Goal: Task Accomplishment & Management: Manage account settings

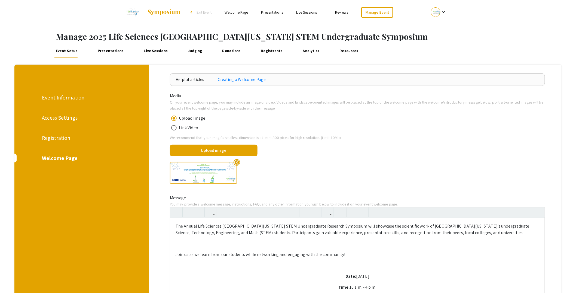
click at [60, 138] on div "Registration" at bounding box center [81, 138] width 79 height 8
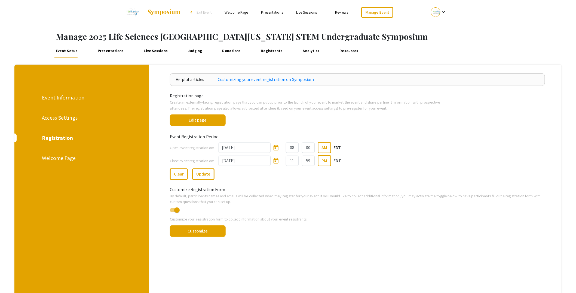
click at [115, 52] on link "Presentations" at bounding box center [110, 50] width 29 height 13
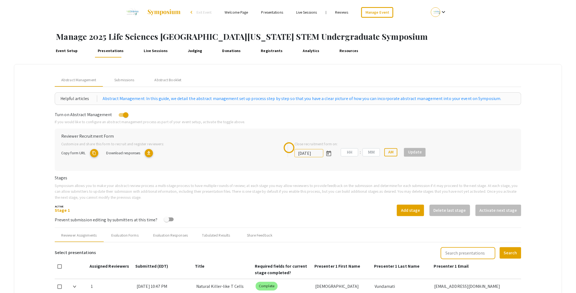
type input "[DATE]"
type input "05"
type input "00"
click at [130, 75] on div "Submissions" at bounding box center [125, 79] width 44 height 13
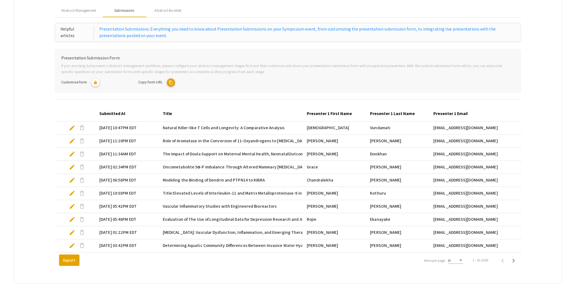
scroll to position [81, 0]
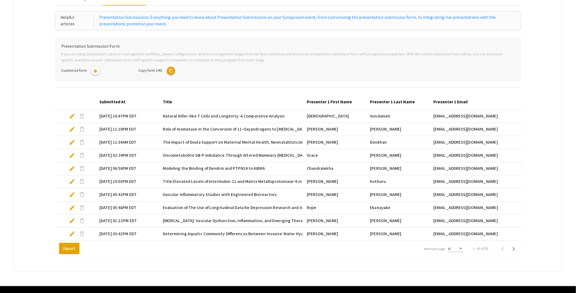
click at [74, 115] on span "edit" at bounding box center [72, 116] width 7 height 7
select select "custom"
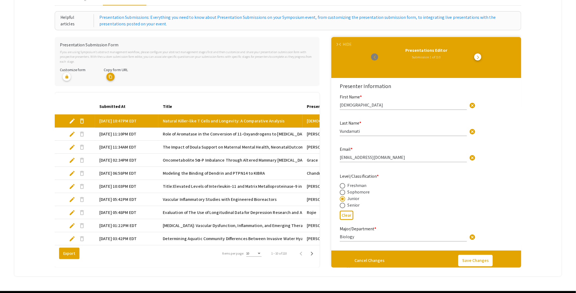
type input "0"
select select "custom"
type input "1"
select select "auto"
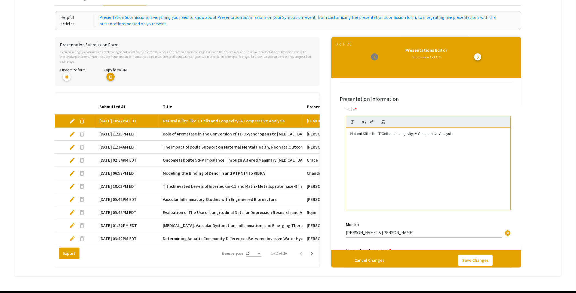
scroll to position [277, 0]
click at [349, 132] on div "Natural Killer-like T Cells and Longevity: A Comparative Analysis" at bounding box center [428, 169] width 164 height 82
drag, startPoint x: 355, startPoint y: 133, endPoint x: 346, endPoint y: 133, distance: 9.0
click at [346, 133] on div "1 Natural Killer-like T Cells and Longevity: A Comparative Analysis" at bounding box center [428, 169] width 164 height 82
click at [263, 100] on mat-header-cell "Title" at bounding box center [230, 106] width 144 height 15
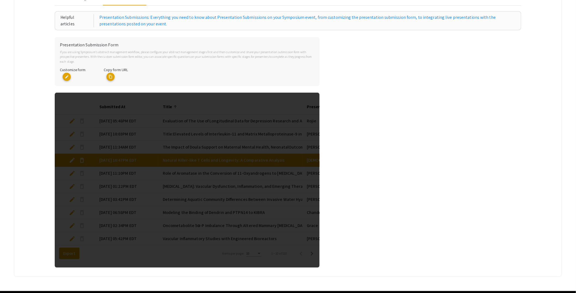
select select "custom"
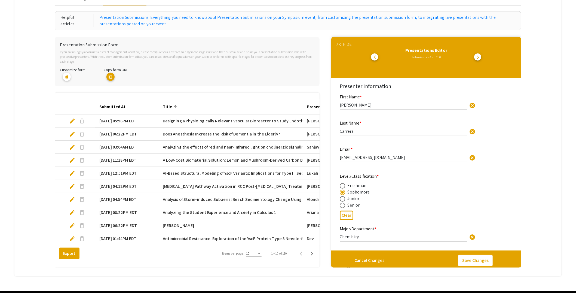
type input "0"
select select "custom"
type input "1"
select select "auto"
click at [352, 43] on div "HIDE" at bounding box center [347, 44] width 9 height 7
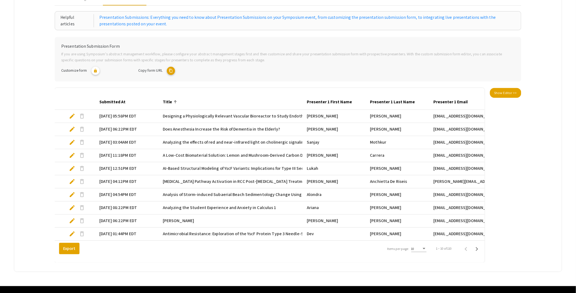
click at [177, 101] on div at bounding box center [176, 101] width 2 height 2
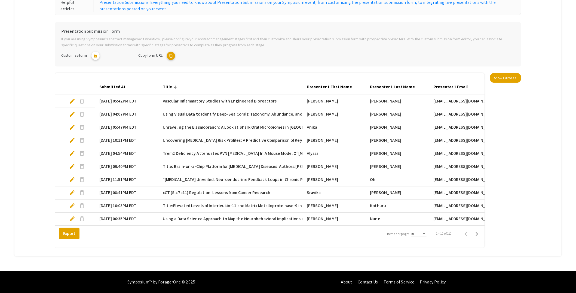
scroll to position [100, 0]
click at [175, 87] on div at bounding box center [175, 88] width 2 height 2
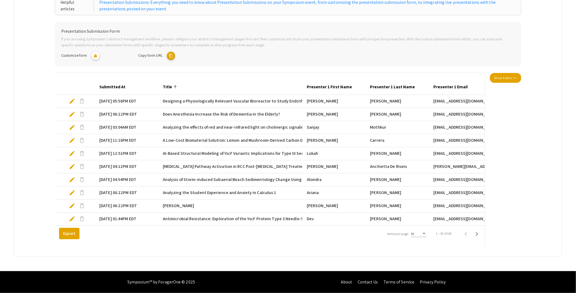
click at [175, 85] on div at bounding box center [175, 86] width 3 height 3
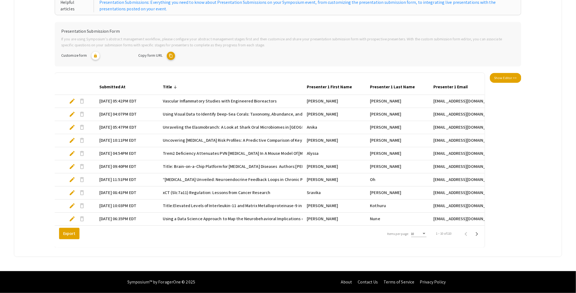
click at [175, 87] on div at bounding box center [175, 88] width 2 height 2
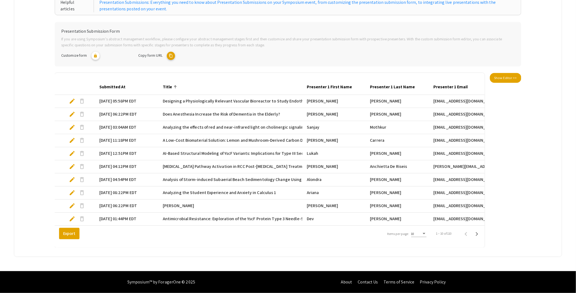
scroll to position [0, 0]
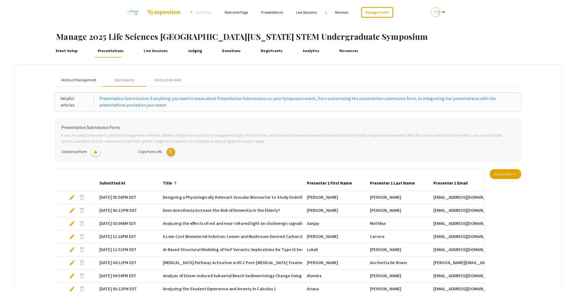
click at [69, 79] on span "Abstract Management" at bounding box center [78, 80] width 35 height 6
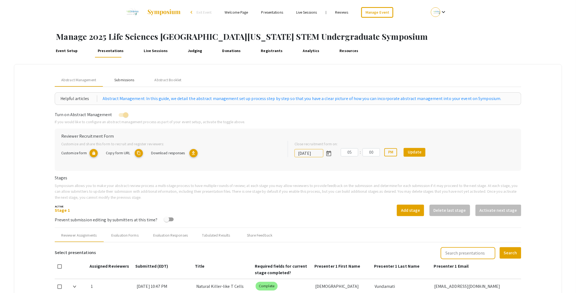
click at [137, 78] on div "Submissions" at bounding box center [125, 79] width 44 height 13
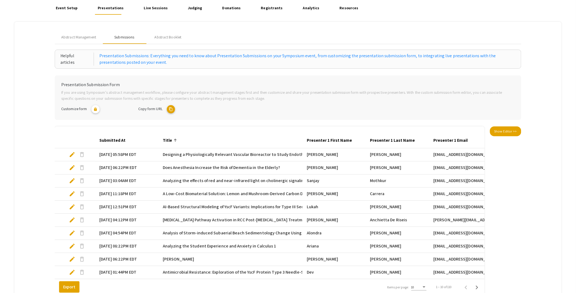
scroll to position [43, 0]
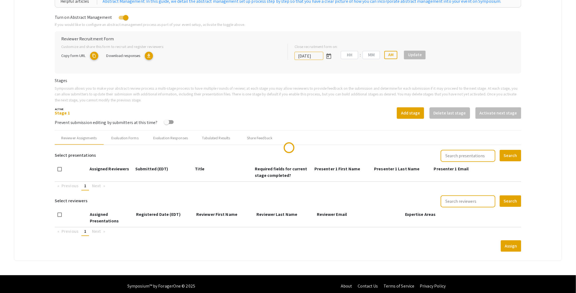
scroll to position [99, 0]
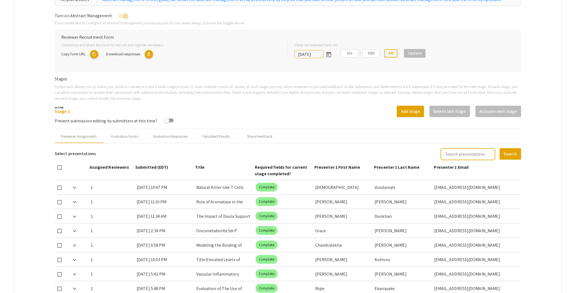
type input "[DATE]"
type input "05"
type input "00"
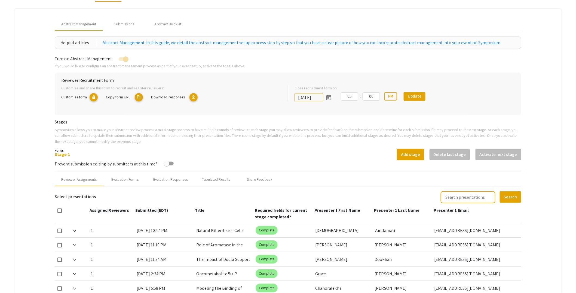
scroll to position [32, 0]
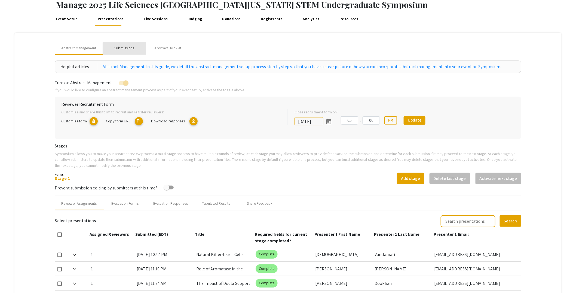
click at [132, 49] on div "Submissions" at bounding box center [124, 48] width 20 height 6
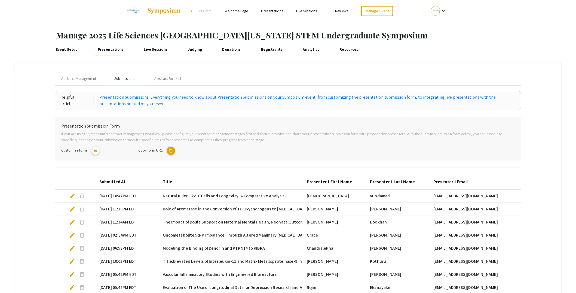
scroll to position [0, 0]
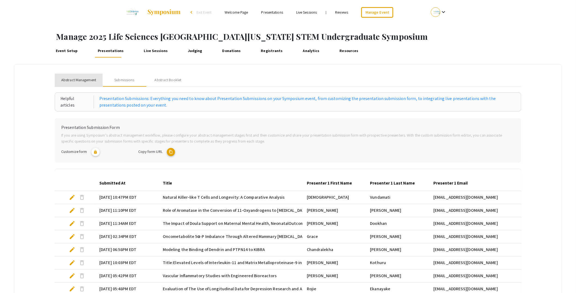
click at [81, 79] on span "Abstract Management" at bounding box center [78, 80] width 35 height 6
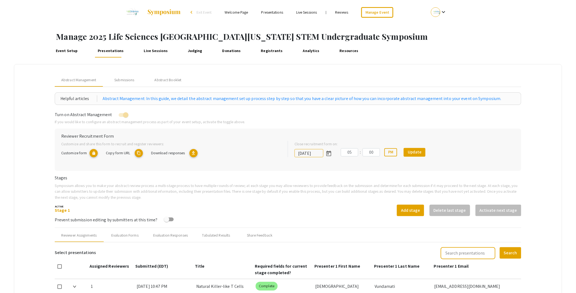
click at [113, 51] on link "Presentations" at bounding box center [110, 50] width 29 height 13
click at [188, 52] on link "Judging" at bounding box center [194, 50] width 17 height 13
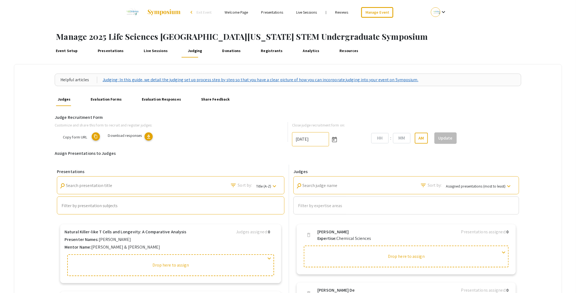
type input "[DATE]"
type input "06"
type input "00"
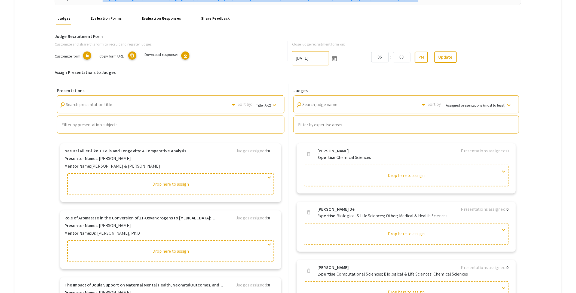
scroll to position [80, 0]
click at [277, 36] on h6 "Judge Recruitment Form" at bounding box center [288, 36] width 467 height 5
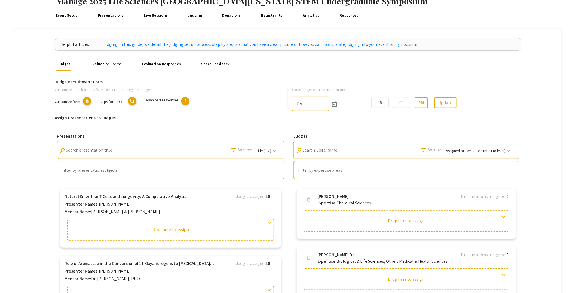
scroll to position [32, 0]
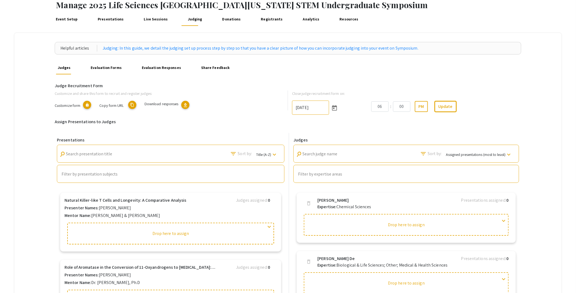
click at [115, 20] on link "Presentations" at bounding box center [110, 19] width 29 height 13
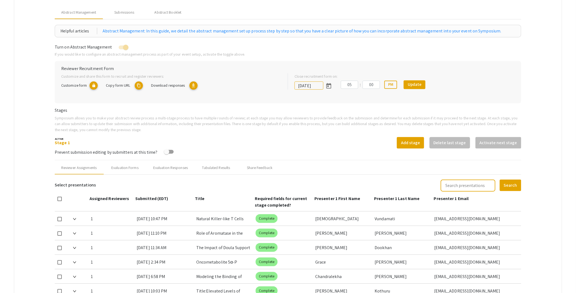
scroll to position [67, 0]
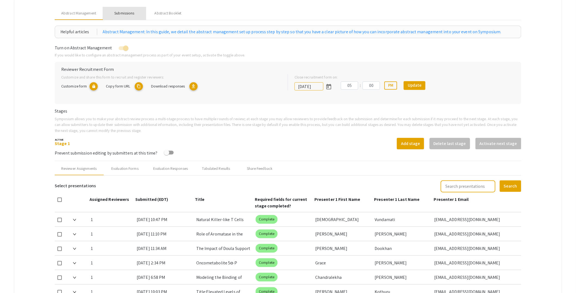
click at [130, 13] on div "Submissions" at bounding box center [124, 13] width 20 height 6
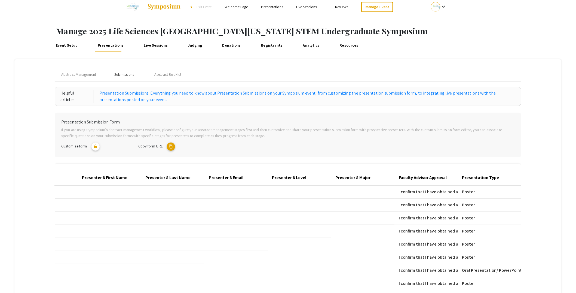
scroll to position [0, 0]
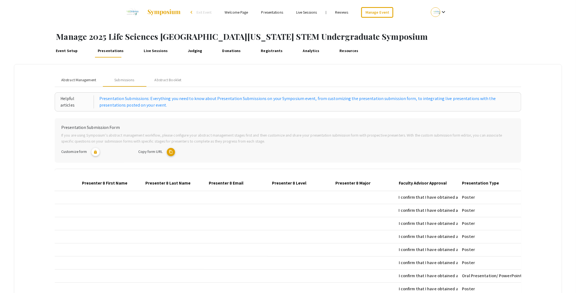
click at [72, 79] on span "Abstract Management" at bounding box center [78, 80] width 35 height 6
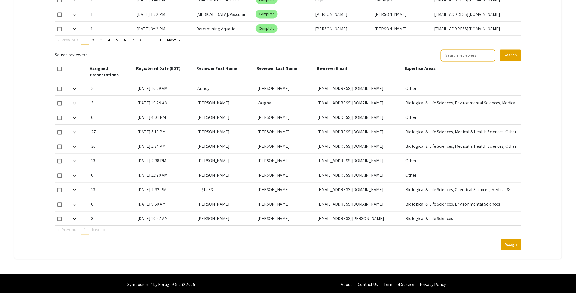
scroll to position [387, 0]
click at [73, 216] on div "3 [DATE] 10:57 AM [PERSON_NAME] [PERSON_NAME][EMAIL_ADDRESS][PERSON_NAME][DOMAI…" at bounding box center [288, 218] width 467 height 14
click at [74, 217] on img at bounding box center [74, 218] width 3 height 2
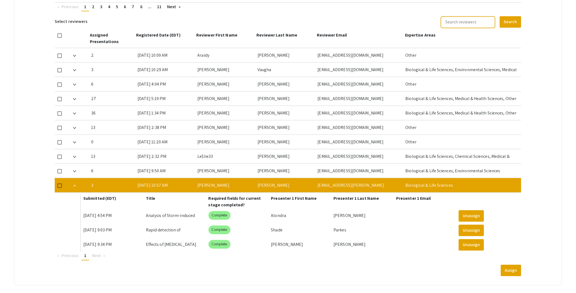
scroll to position [421, 0]
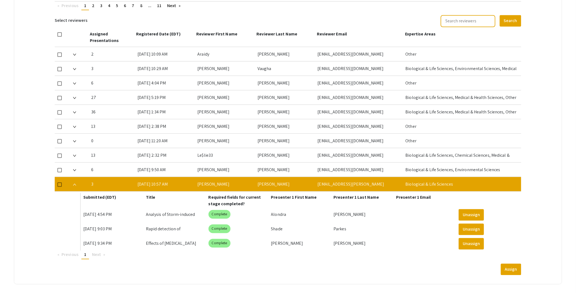
click at [75, 51] on span at bounding box center [74, 54] width 3 height 6
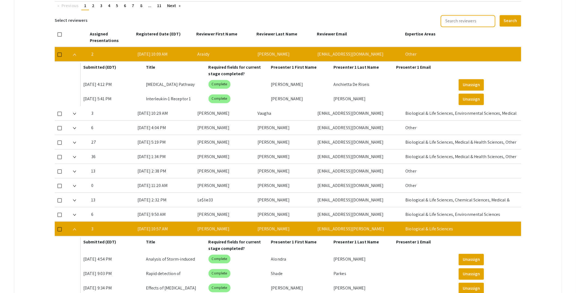
click at [75, 54] on img at bounding box center [74, 55] width 3 height 2
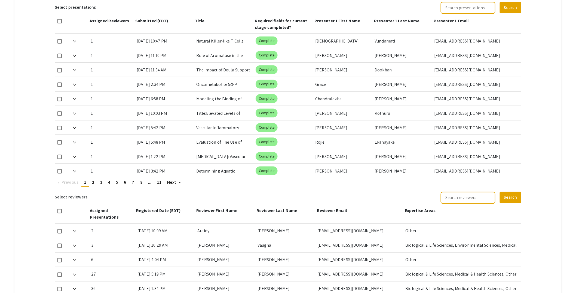
scroll to position [217, 0]
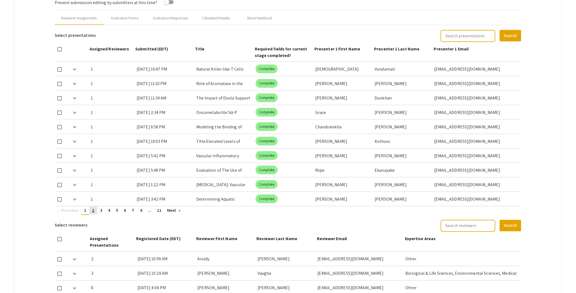
click at [94, 210] on span "2" at bounding box center [93, 210] width 2 height 6
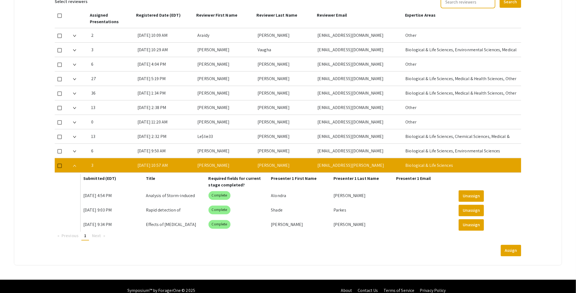
scroll to position [446, 0]
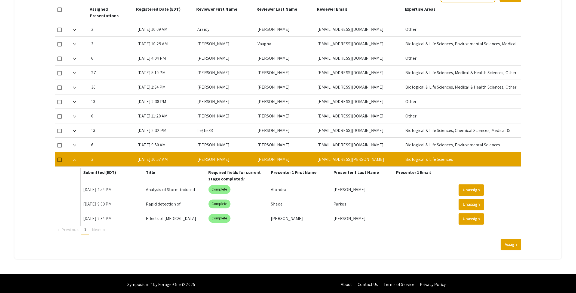
click at [287, 213] on div "[PERSON_NAME]" at bounding box center [302, 218] width 63 height 14
drag, startPoint x: 216, startPoint y: 187, endPoint x: 227, endPoint y: 187, distance: 10.9
click at [216, 187] on mat-chip "Complete" at bounding box center [219, 189] width 22 height 9
click at [286, 187] on div "Alondra" at bounding box center [302, 189] width 63 height 14
click at [336, 189] on div "[PERSON_NAME]" at bounding box center [364, 189] width 63 height 14
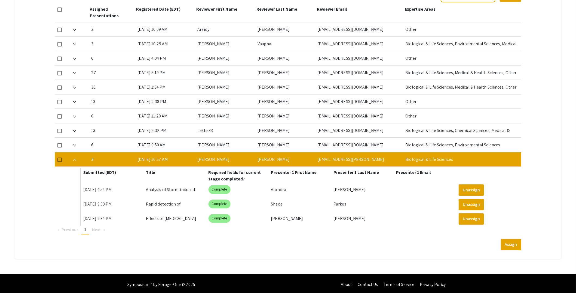
click at [110, 189] on div "[DATE] 4:54 PM" at bounding box center [114, 189] width 63 height 14
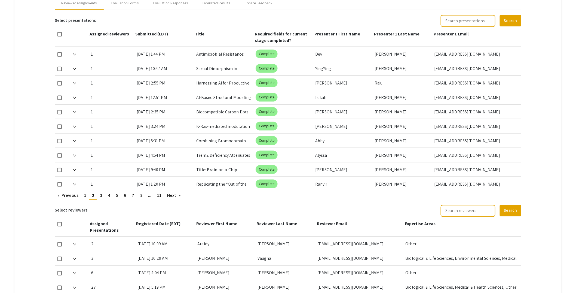
scroll to position [233, 0]
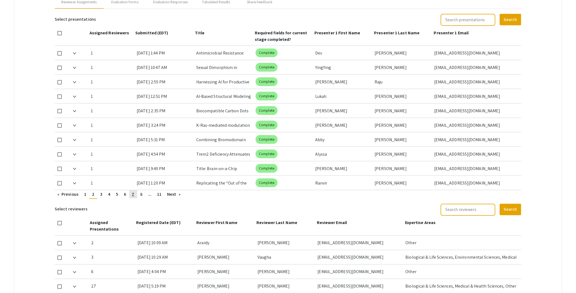
click at [133, 193] on span "7" at bounding box center [133, 194] width 2 height 6
click at [121, 193] on link "page 6" at bounding box center [118, 194] width 8 height 8
click at [111, 194] on span "5" at bounding box center [110, 194] width 2 height 6
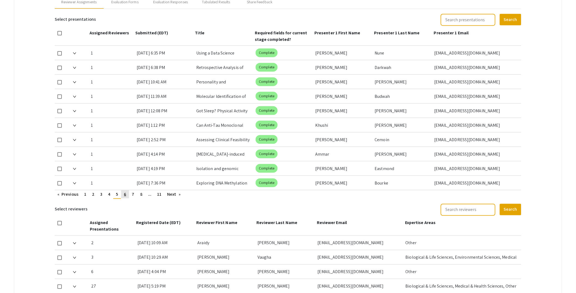
click at [124, 193] on link "page 6" at bounding box center [125, 194] width 8 height 8
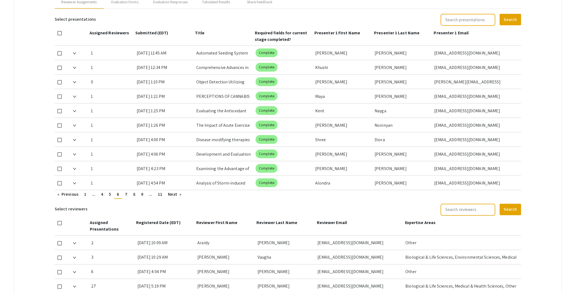
click at [59, 83] on span at bounding box center [59, 82] width 4 height 4
click at [59, 84] on input "checkbox" at bounding box center [59, 84] width 0 height 0
checkbox input "true"
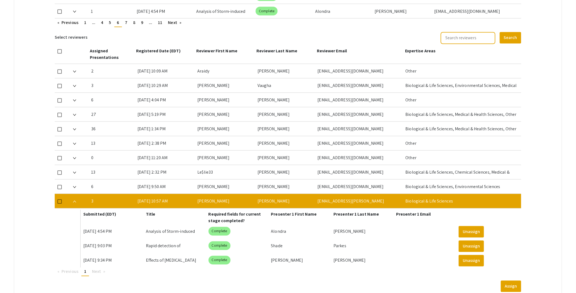
scroll to position [441, 0]
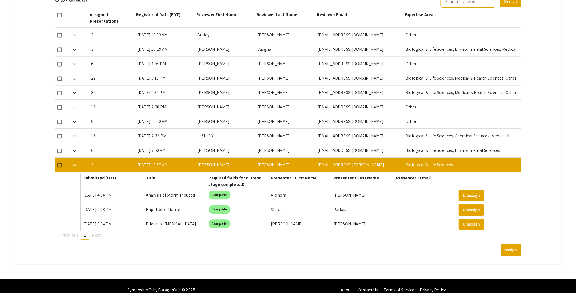
click at [61, 163] on span at bounding box center [59, 165] width 4 height 4
click at [60, 167] on input "checkbox" at bounding box center [59, 167] width 0 height 0
checkbox input "true"
click at [516, 248] on button "Assign" at bounding box center [511, 249] width 20 height 11
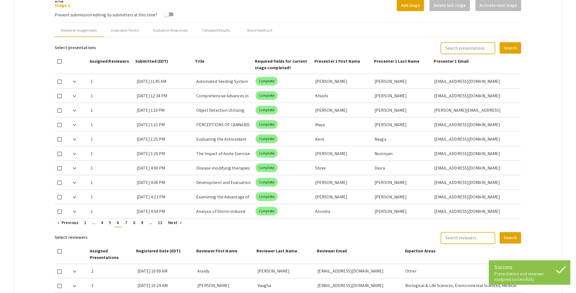
scroll to position [199, 0]
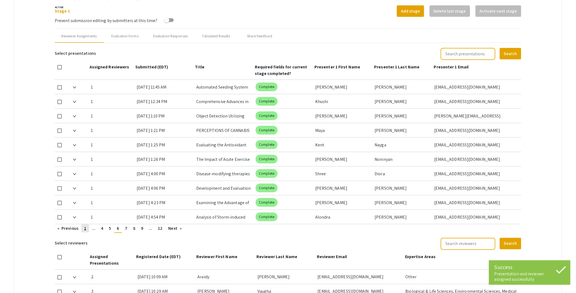
click at [86, 228] on span "1" at bounding box center [85, 228] width 2 height 6
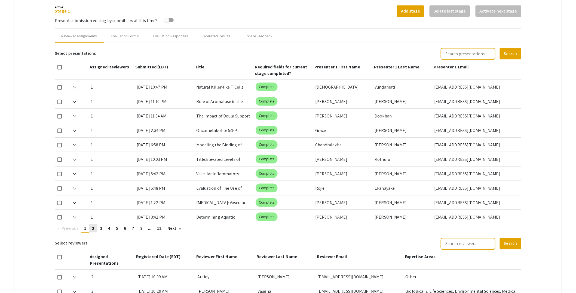
click at [96, 228] on link "page 2" at bounding box center [93, 228] width 8 height 8
click at [101, 227] on span "3" at bounding box center [101, 228] width 2 height 6
click at [110, 229] on span "4" at bounding box center [109, 228] width 2 height 6
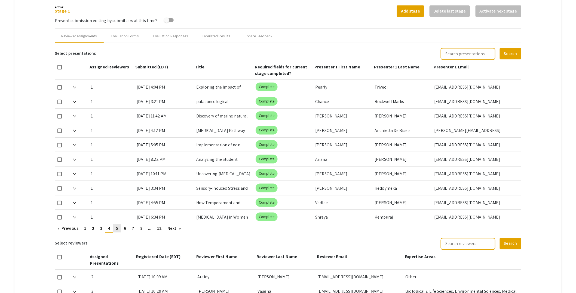
click at [117, 229] on span "5" at bounding box center [117, 228] width 2 height 6
click at [123, 229] on link "page 6" at bounding box center [125, 228] width 8 height 8
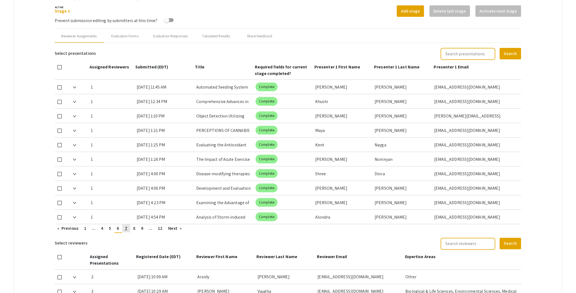
click at [128, 228] on link "page 7" at bounding box center [126, 228] width 8 height 8
click at [134, 229] on span "9" at bounding box center [134, 228] width 2 height 6
click at [140, 230] on link "page 10" at bounding box center [143, 228] width 10 height 8
click at [152, 229] on span "11" at bounding box center [153, 228] width 4 height 6
click at [163, 228] on span "12" at bounding box center [163, 228] width 5 height 6
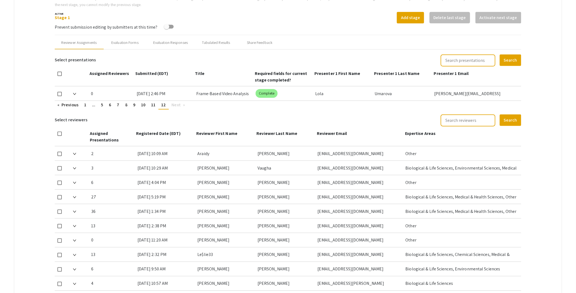
scroll to position [188, 0]
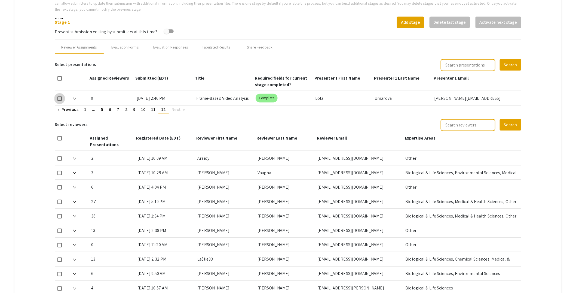
click at [61, 97] on span at bounding box center [59, 98] width 4 height 4
click at [60, 101] on input "checkbox" at bounding box center [59, 101] width 0 height 0
checkbox input "true"
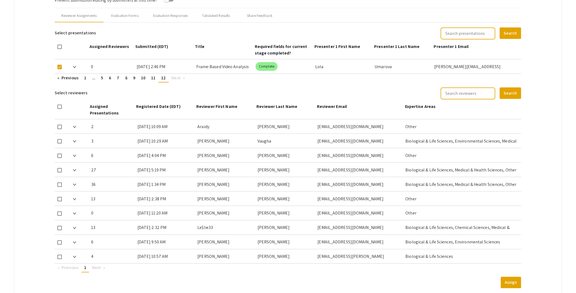
scroll to position [257, 0]
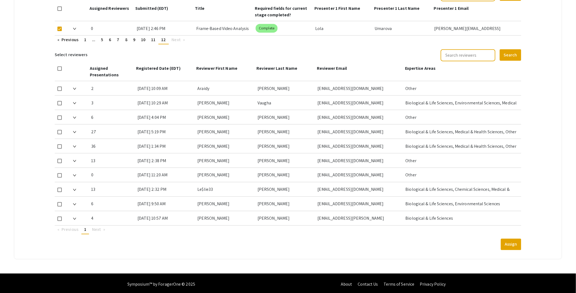
click at [75, 217] on img at bounding box center [74, 218] width 3 height 2
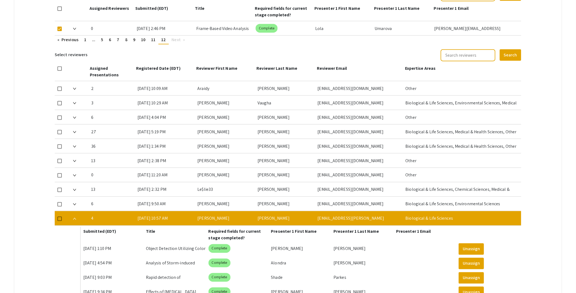
click at [59, 217] on span at bounding box center [59, 218] width 4 height 4
click at [59, 221] on input "checkbox" at bounding box center [59, 221] width 0 height 0
checkbox input "true"
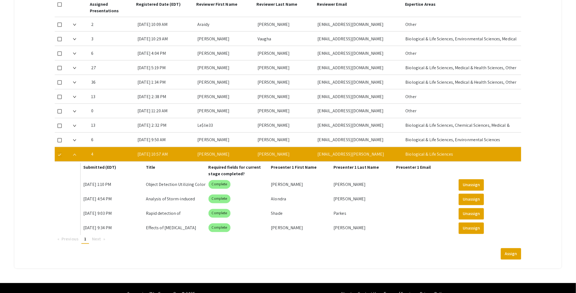
scroll to position [331, 0]
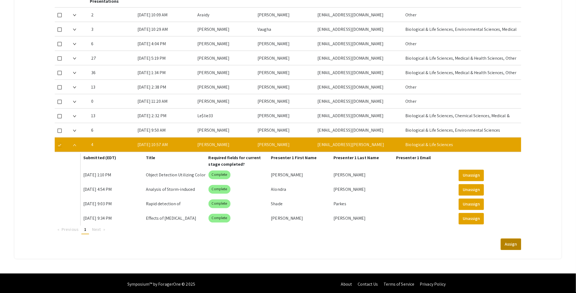
click at [518, 242] on button "Assign" at bounding box center [511, 243] width 20 height 11
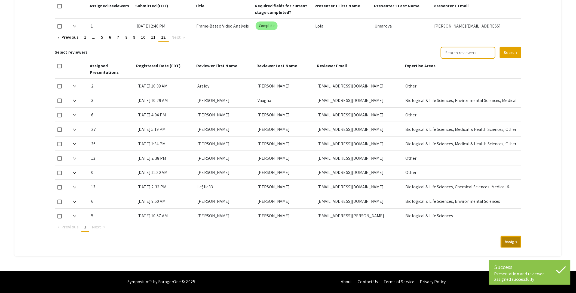
scroll to position [257, 0]
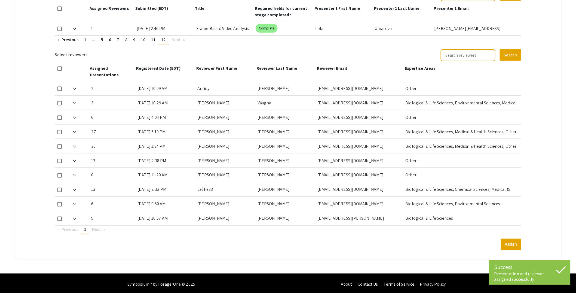
click at [75, 217] on img at bounding box center [74, 218] width 3 height 2
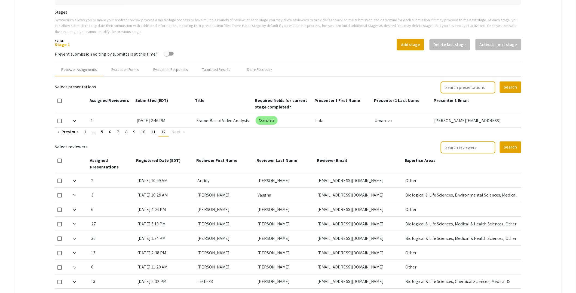
scroll to position [157, 0]
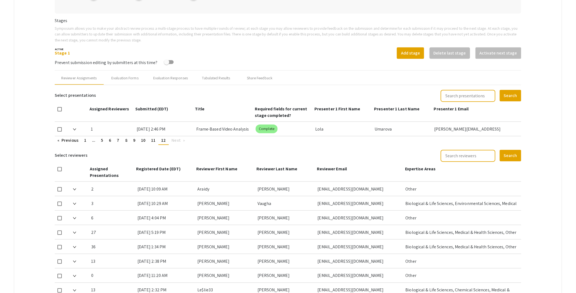
click at [243, 130] on div "Frame-Based Video Analysis for Tackles in American Football" at bounding box center [223, 129] width 55 height 14
click at [483, 123] on div "[PERSON_NAME][EMAIL_ADDRESS][DOMAIN_NAME][PERSON_NAME]" at bounding box center [475, 129] width 83 height 14
click at [153, 140] on span "11" at bounding box center [153, 140] width 4 height 6
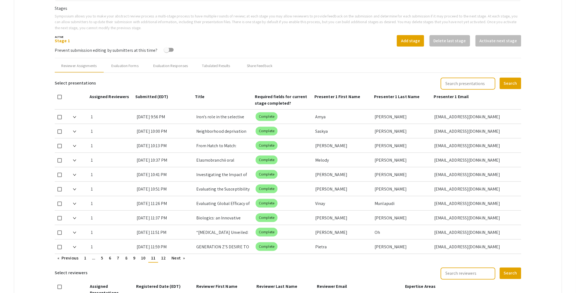
scroll to position [170, 0]
click at [164, 257] on span "12" at bounding box center [163, 257] width 5 height 6
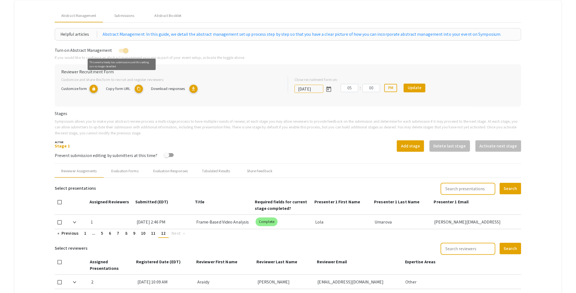
scroll to position [65, 0]
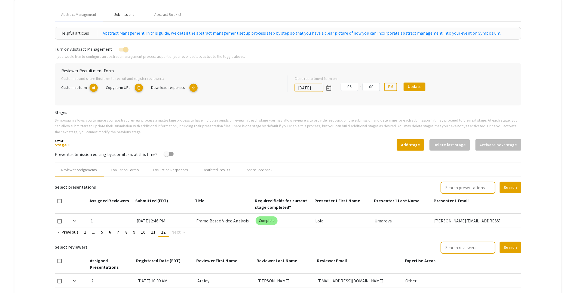
click at [130, 10] on div "Submissions" at bounding box center [125, 14] width 44 height 13
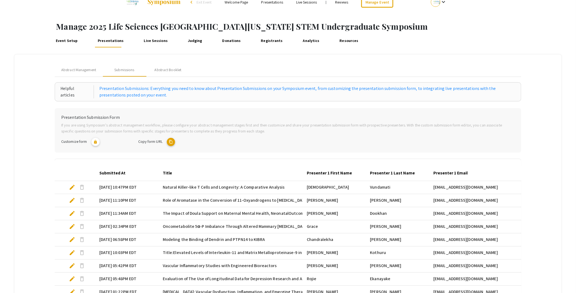
scroll to position [0, 0]
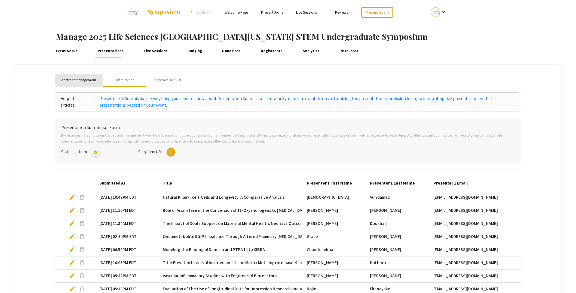
click at [90, 80] on span "Abstract Management" at bounding box center [78, 80] width 35 height 6
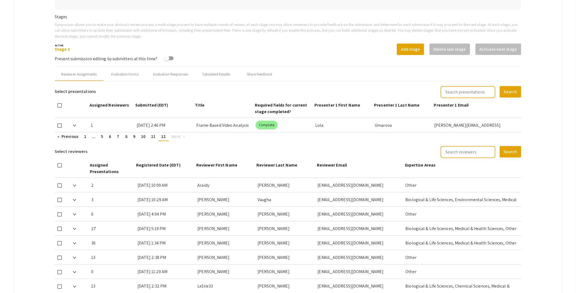
scroll to position [161, 0]
click at [84, 135] on link "page 1" at bounding box center [85, 136] width 8 height 8
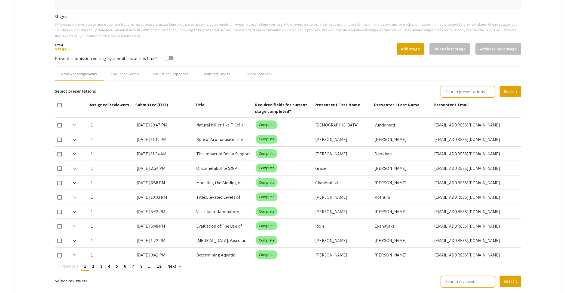
click at [537, 127] on mat-tab-group "Abstract Management Submissions Abstract Booklet Helpful articles Abstract Mana…" at bounding box center [287, 237] width 547 height 669
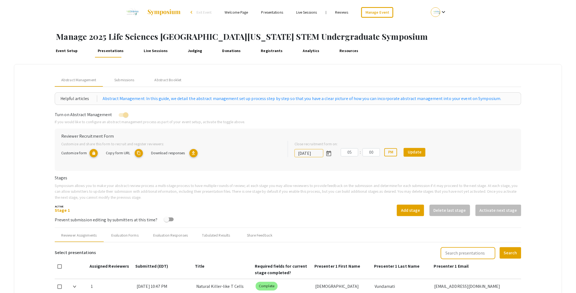
click at [70, 49] on link "Event Setup" at bounding box center [66, 50] width 25 height 13
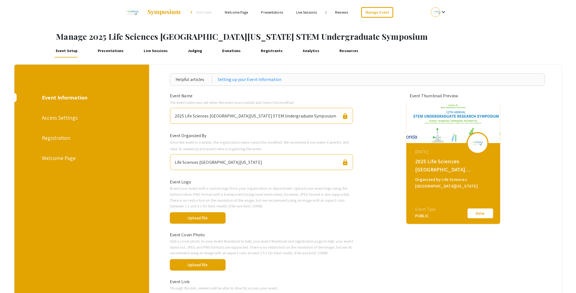
click at [68, 163] on div "Event Information Access Settings Registration Welcome Page" at bounding box center [79, 262] width 139 height 395
click at [70, 158] on div "Welcome Page" at bounding box center [81, 158] width 79 height 8
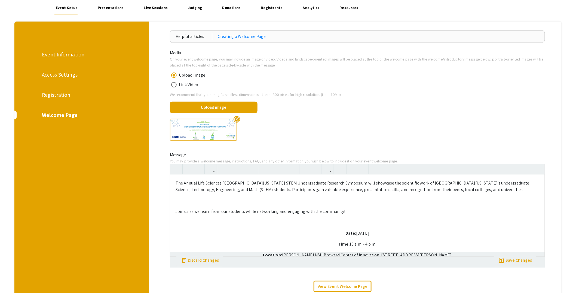
scroll to position [42, 0]
click at [369, 105] on div "Upload image done" at bounding box center [357, 107] width 383 height 15
click at [121, 8] on link "Presentations" at bounding box center [110, 8] width 29 height 13
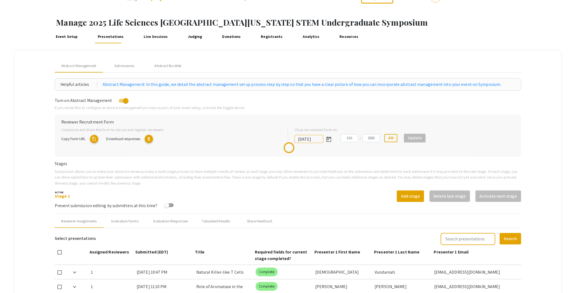
scroll to position [194, 0]
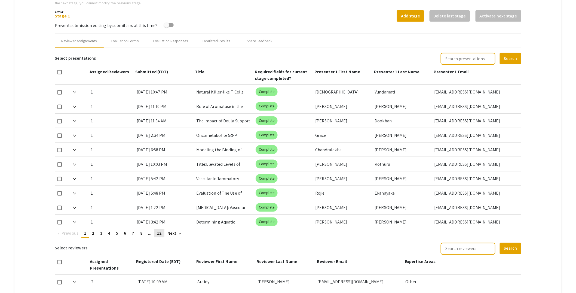
click at [160, 234] on span "12" at bounding box center [159, 233] width 5 height 6
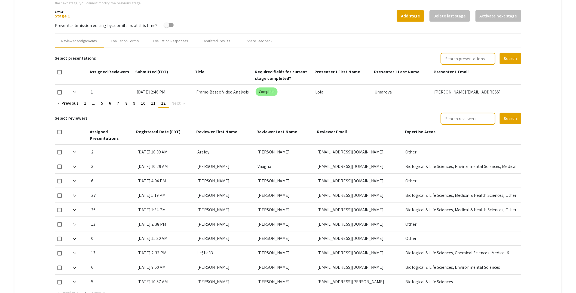
type input "[DATE]"
type input "05"
type input "00"
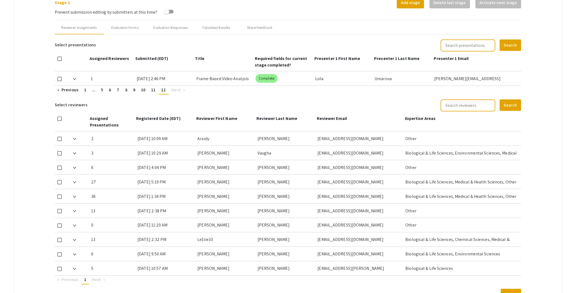
scroll to position [204, 0]
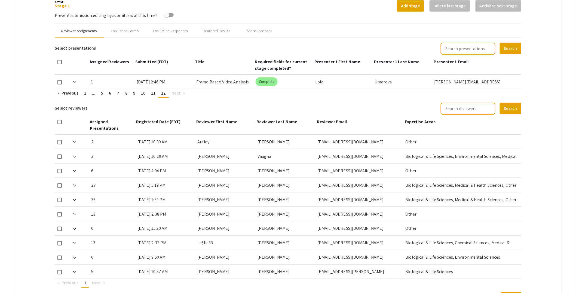
click at [92, 30] on div "Reviewer Assignments" at bounding box center [78, 31] width 35 height 6
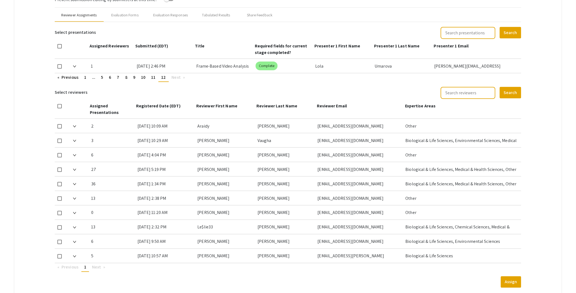
scroll to position [257, 0]
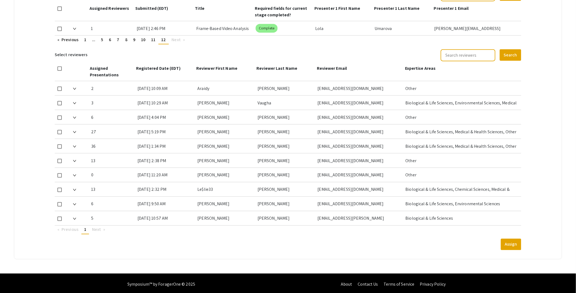
click at [76, 217] on img at bounding box center [74, 218] width 3 height 2
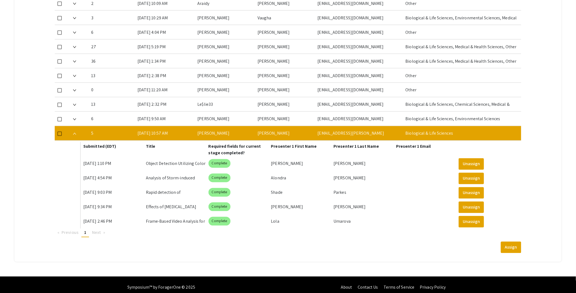
scroll to position [346, 0]
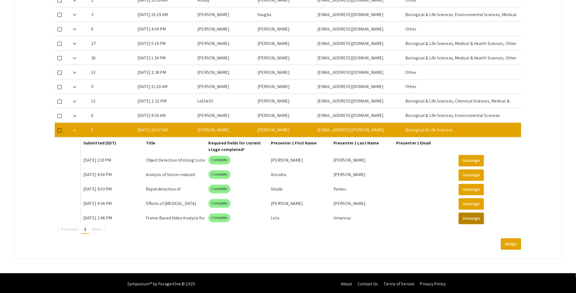
click at [478, 220] on button "Unassign" at bounding box center [471, 218] width 25 height 11
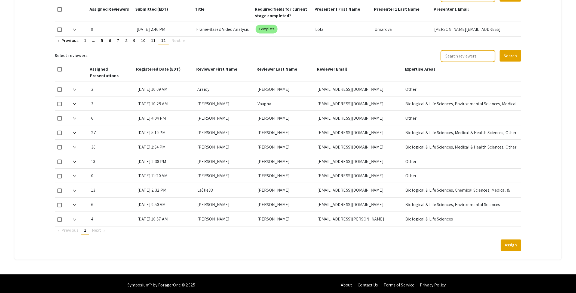
scroll to position [256, 0]
click at [546, 144] on mat-tab-group "Abstract Management Submissions Abstract Booklet Helpful articles Abstract Mana…" at bounding box center [287, 33] width 547 height 451
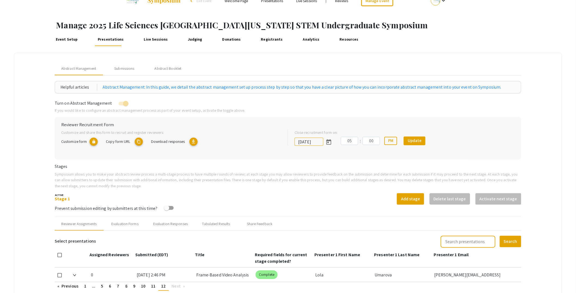
scroll to position [0, 0]
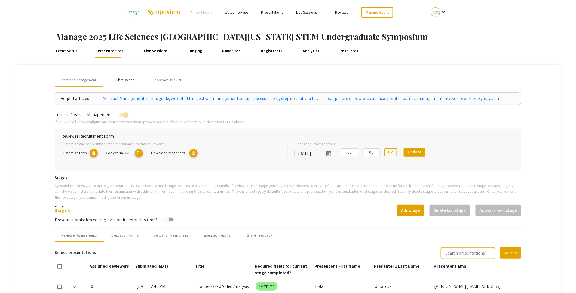
click at [128, 81] on div "Submissions" at bounding box center [124, 80] width 20 height 6
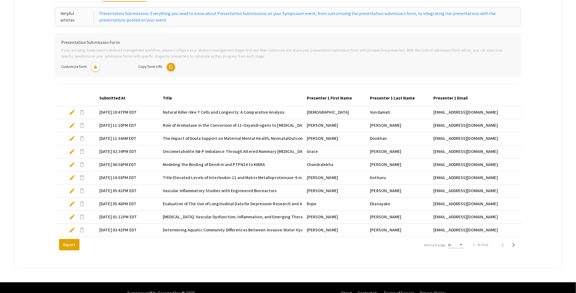
scroll to position [100, 0]
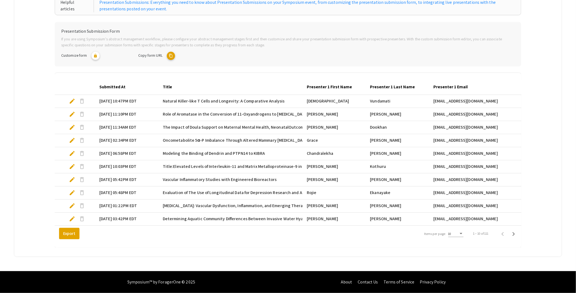
click at [458, 234] on div "10" at bounding box center [453, 234] width 10 height 4
click at [457, 243] on span "25" at bounding box center [459, 243] width 15 height 10
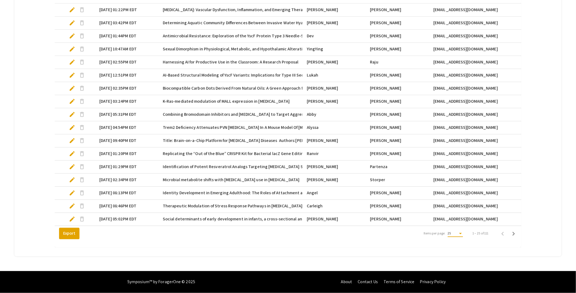
scroll to position [296, 0]
click at [515, 234] on icon "Next page" at bounding box center [514, 234] width 2 height 4
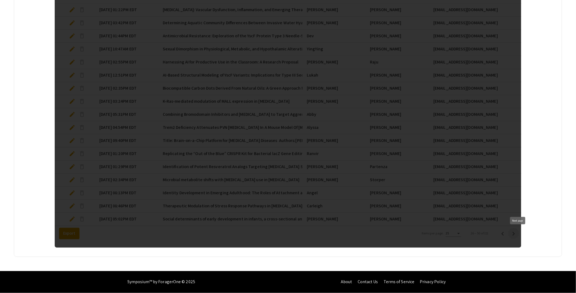
click at [517, 234] on div at bounding box center [288, 62] width 467 height 370
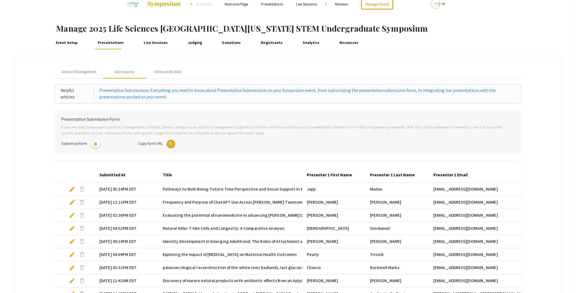
scroll to position [0, 0]
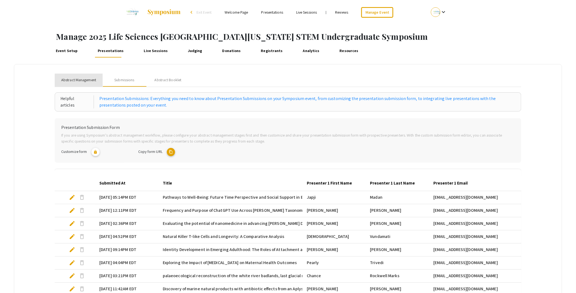
click at [83, 78] on span "Abstract Management" at bounding box center [78, 80] width 35 height 6
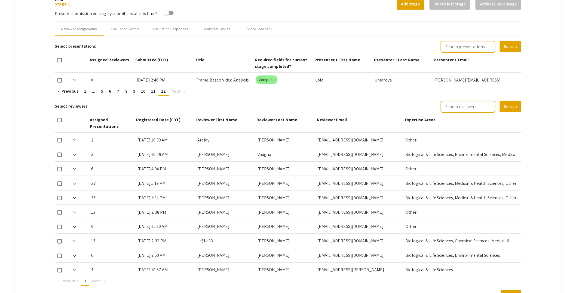
scroll to position [202, 0]
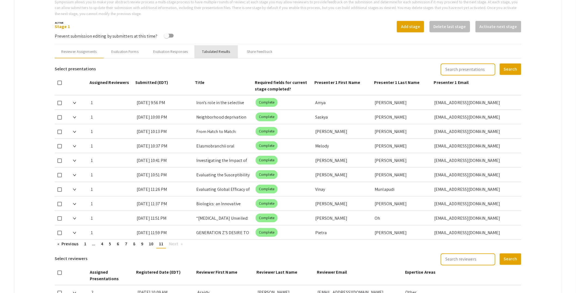
click at [223, 50] on div "Tabulated Results" at bounding box center [216, 52] width 28 height 6
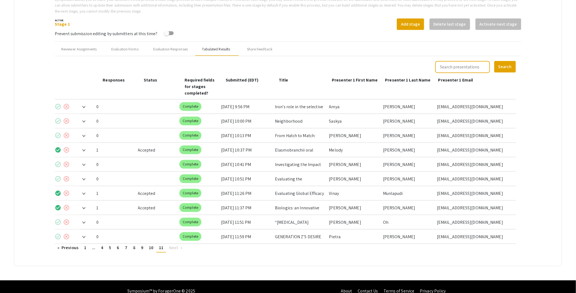
scroll to position [187, 0]
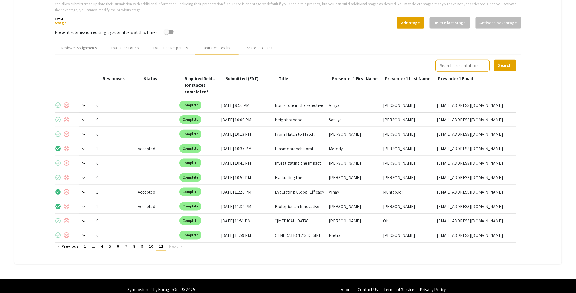
click at [85, 177] on img at bounding box center [83, 178] width 3 height 2
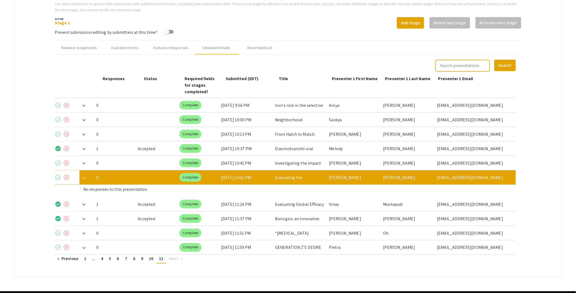
click at [85, 177] on img at bounding box center [83, 178] width 3 height 2
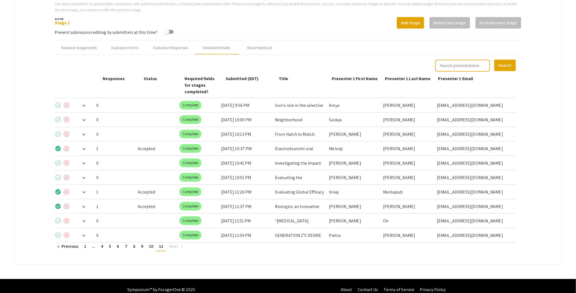
click at [84, 162] on img at bounding box center [83, 163] width 3 height 2
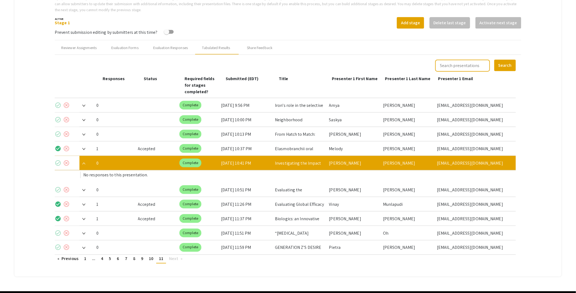
click at [84, 162] on img at bounding box center [83, 163] width 3 height 2
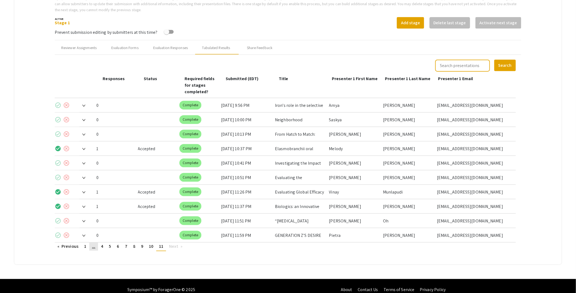
click at [94, 243] on span "..." at bounding box center [93, 246] width 3 height 6
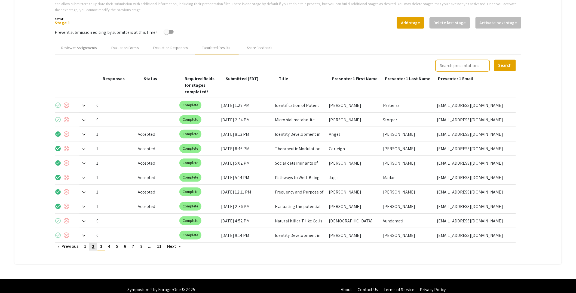
click at [94, 243] on span "2" at bounding box center [93, 246] width 2 height 6
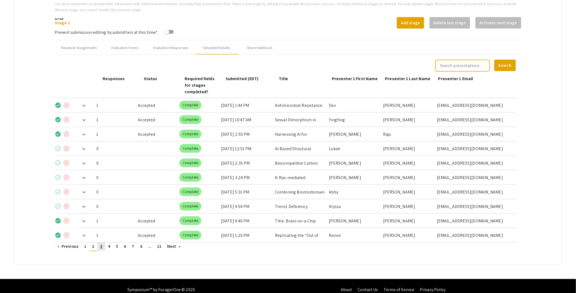
click at [105, 242] on link "page 3" at bounding box center [101, 246] width 8 height 8
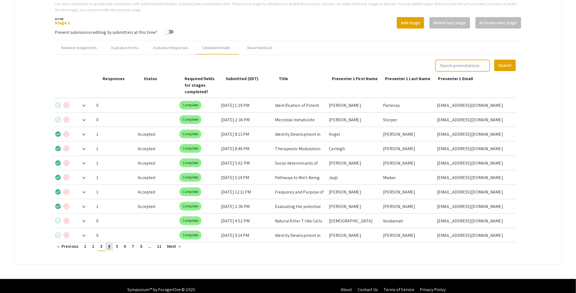
click at [110, 243] on span "4" at bounding box center [109, 246] width 2 height 6
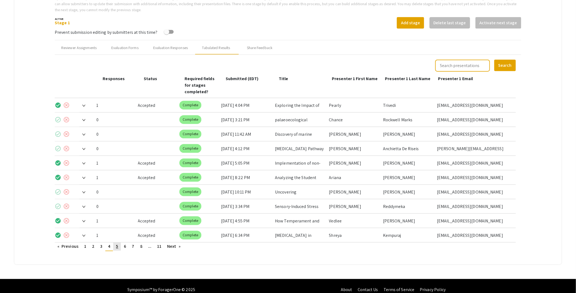
click at [120, 242] on link "page 5" at bounding box center [117, 246] width 8 height 8
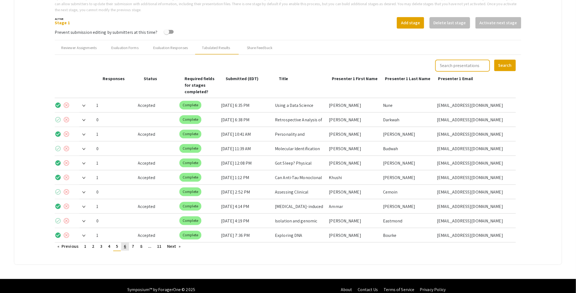
click at [125, 243] on span "6" at bounding box center [125, 246] width 2 height 6
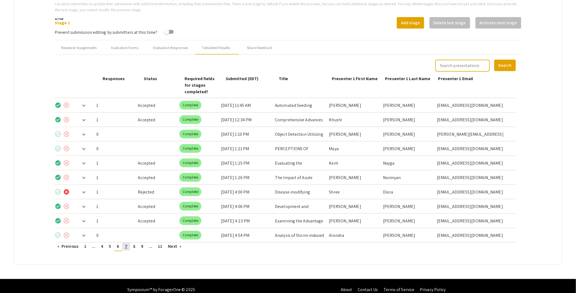
click at [128, 242] on link "page 7" at bounding box center [126, 246] width 8 height 8
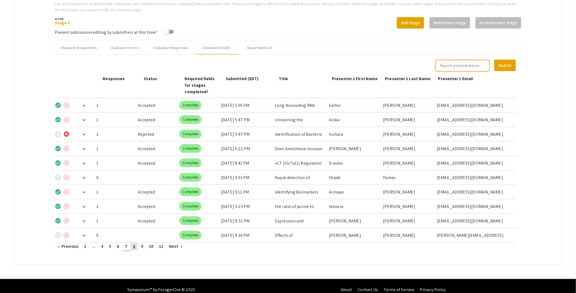
click at [135, 243] on span "8" at bounding box center [134, 246] width 2 height 6
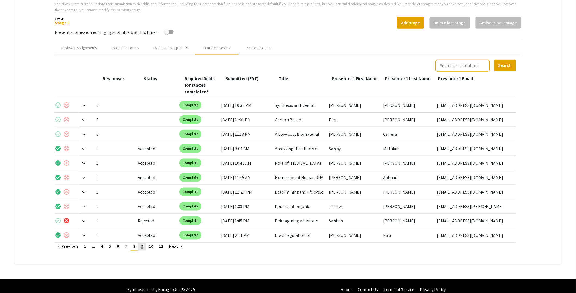
click at [145, 242] on link "page 9" at bounding box center [142, 246] width 8 height 8
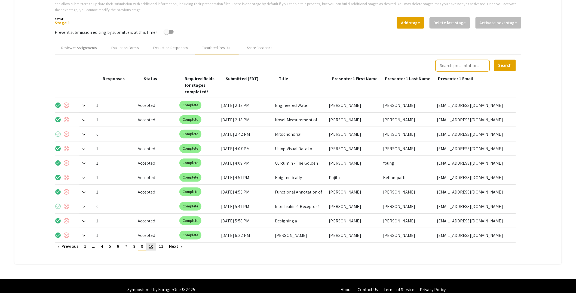
click at [151, 243] on span "10" at bounding box center [151, 246] width 4 height 6
click at [161, 243] on span "11" at bounding box center [161, 246] width 4 height 6
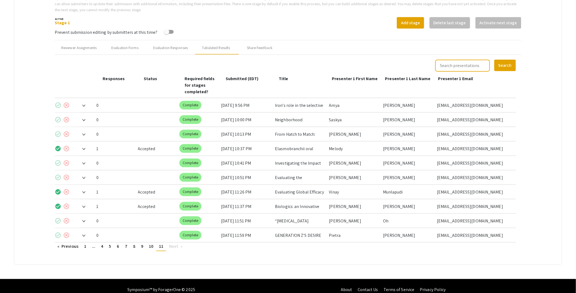
click at [176, 243] on span "Next page" at bounding box center [173, 246] width 9 height 6
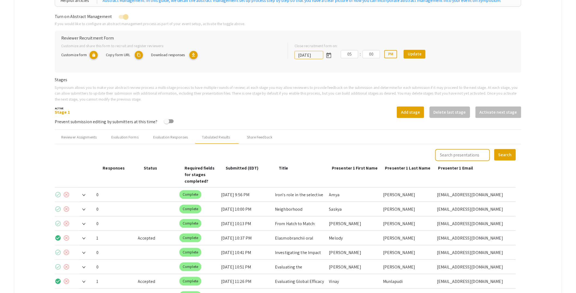
scroll to position [97, 0]
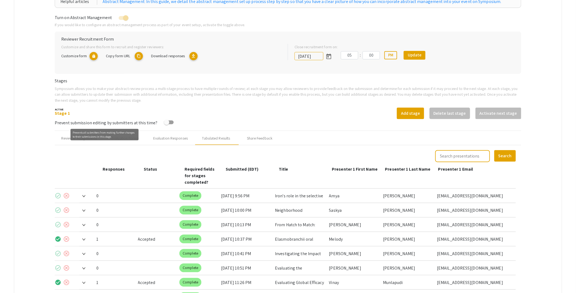
click at [82, 138] on div "Prevents all submitters from making further changes to their submissions in thi…" at bounding box center [104, 134] width 68 height 11
click at [87, 140] on div "Reviewer Assignments" at bounding box center [78, 138] width 35 height 6
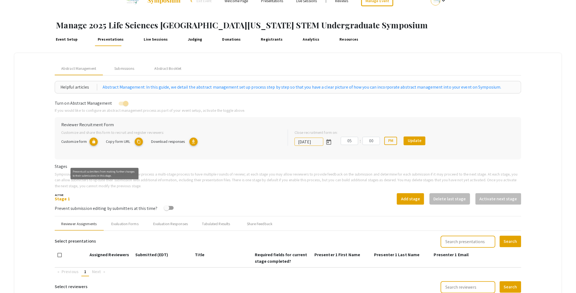
scroll to position [0, 0]
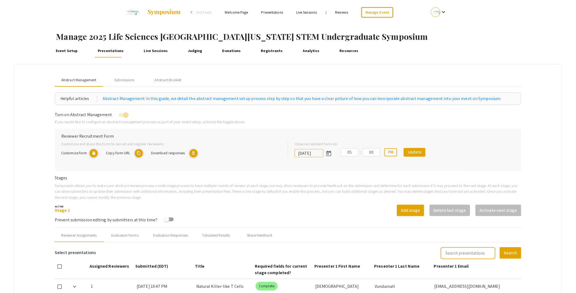
click at [85, 82] on span "Abstract Management" at bounding box center [78, 80] width 35 height 6
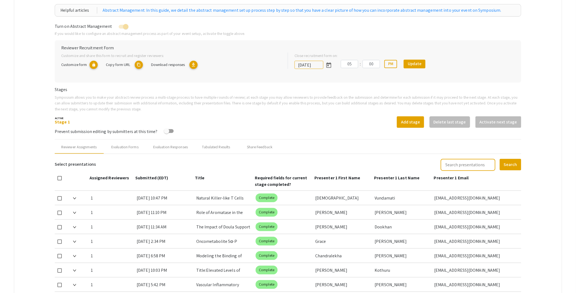
scroll to position [199, 0]
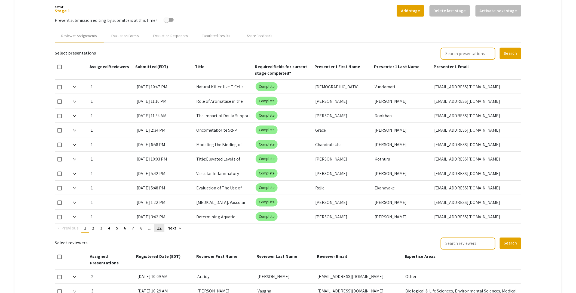
click at [161, 230] on link "page 12" at bounding box center [159, 228] width 10 height 8
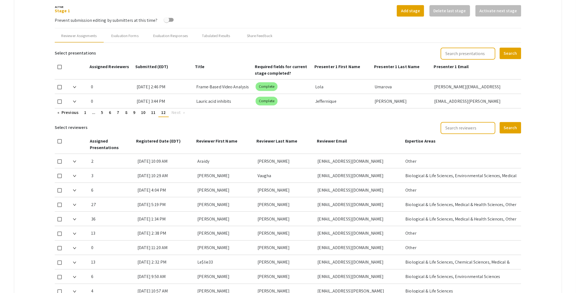
click at [61, 100] on span at bounding box center [59, 101] width 4 height 4
click at [60, 104] on input "checkbox" at bounding box center [59, 104] width 0 height 0
checkbox input "true"
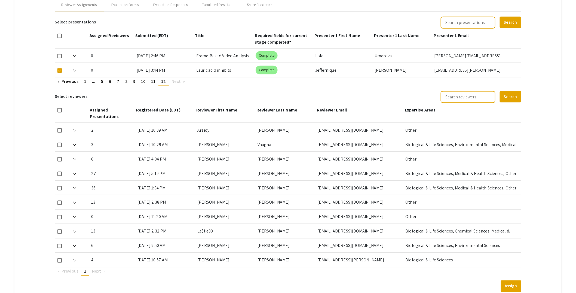
scroll to position [272, 0]
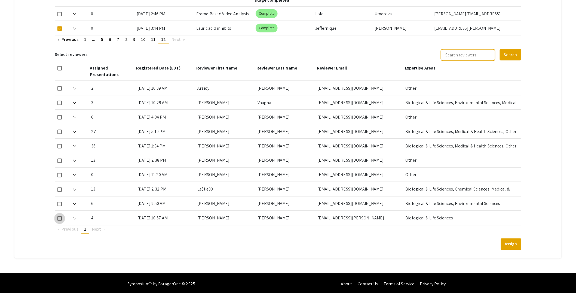
click at [59, 218] on span at bounding box center [59, 218] width 4 height 4
click at [59, 220] on input "checkbox" at bounding box center [59, 220] width 0 height 0
checkbox input "true"
click at [521, 242] on button "Assign" at bounding box center [511, 243] width 20 height 11
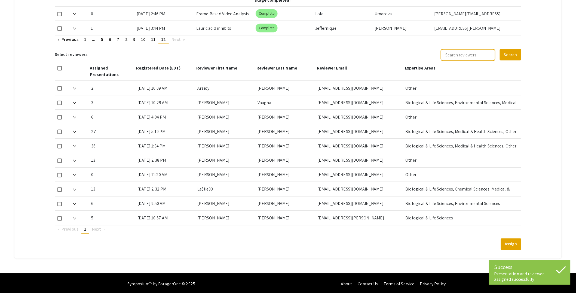
click at [75, 217] on img at bounding box center [74, 218] width 3 height 2
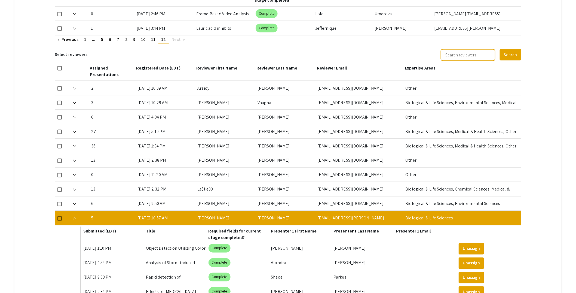
click at [75, 217] on img at bounding box center [74, 218] width 3 height 2
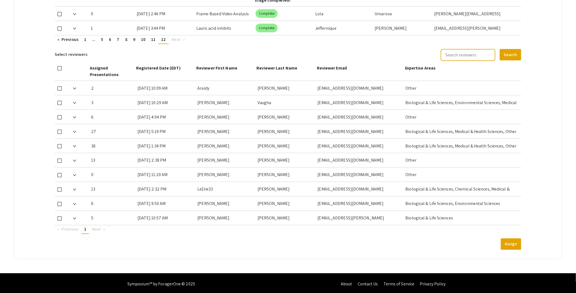
click at [46, 201] on mat-tab-group "Abstract Management Submissions Abstract Booklet Helpful articles Abstract Mana…" at bounding box center [287, 25] width 547 height 466
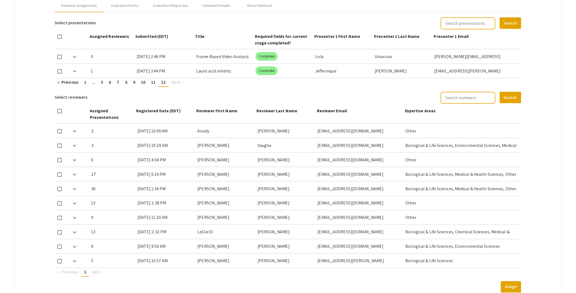
scroll to position [218, 0]
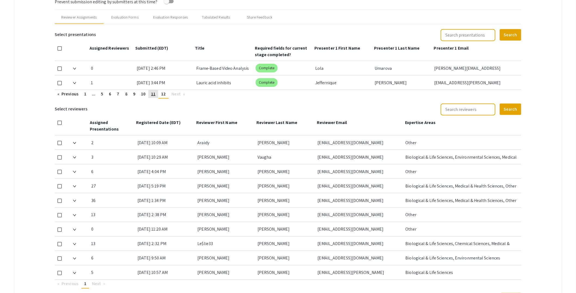
click at [153, 94] on span "11" at bounding box center [153, 94] width 4 height 6
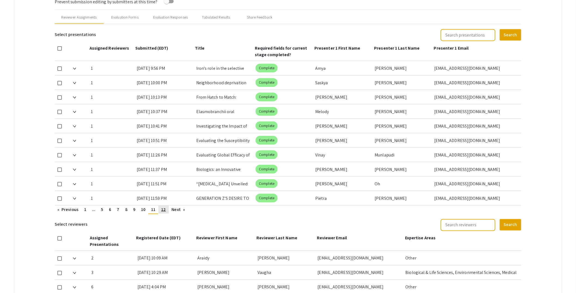
click at [165, 210] on span "12" at bounding box center [163, 209] width 5 height 6
